Goal: Task Accomplishment & Management: Complete application form

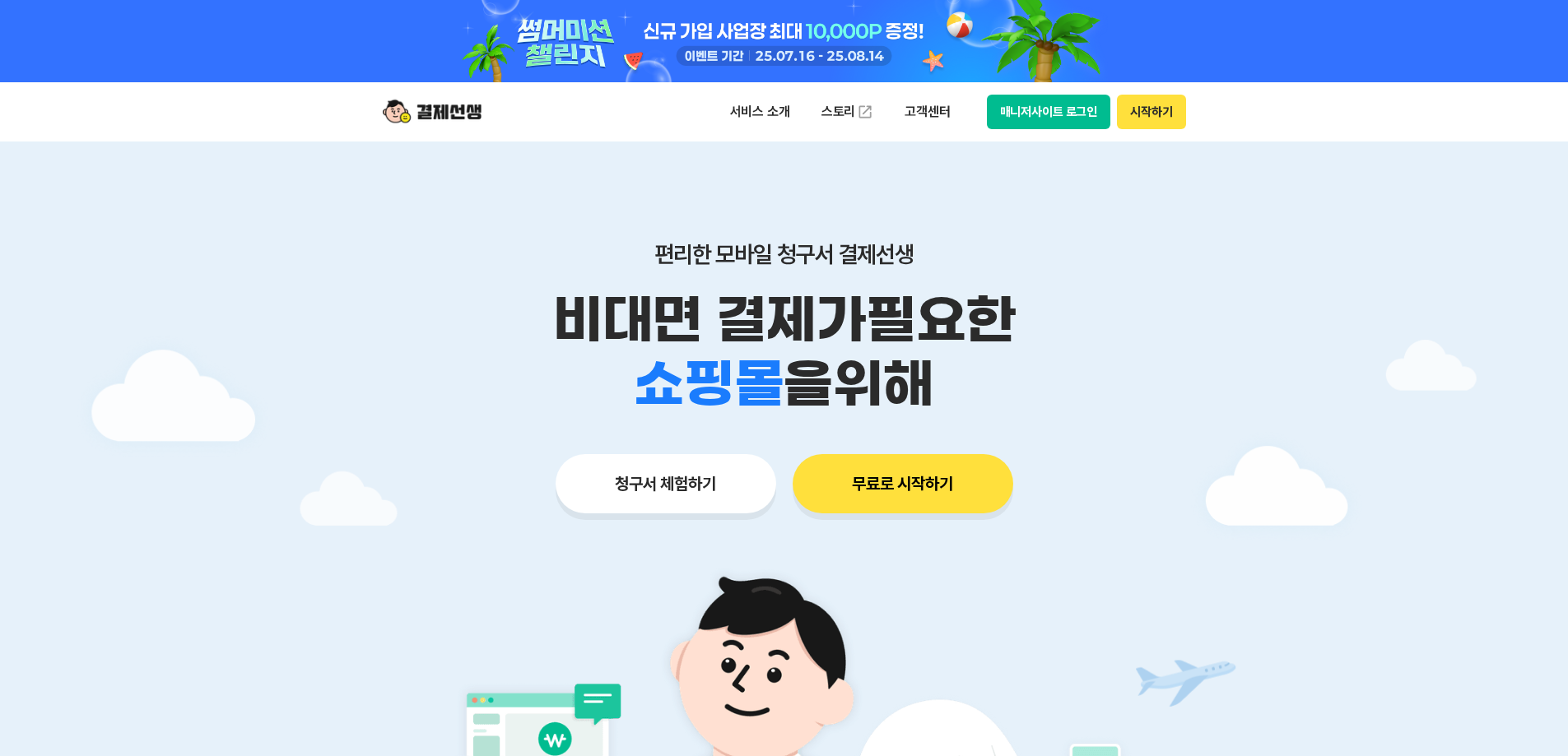
click at [1141, 116] on button "시작하기" at bounding box center [1151, 111] width 68 height 35
click at [923, 487] on button "무료로 시작하기" at bounding box center [903, 484] width 221 height 59
